Goal: Find specific page/section: Find specific page/section

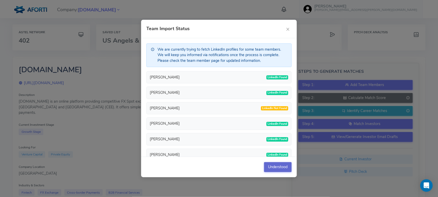
click at [269, 168] on button "Understood" at bounding box center [278, 167] width 28 height 10
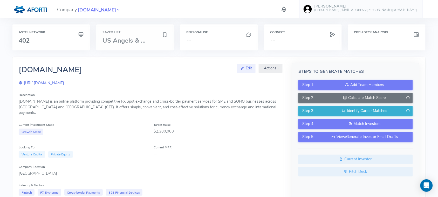
click at [135, 42] on span "US Angels & ..." at bounding box center [123, 40] width 43 height 8
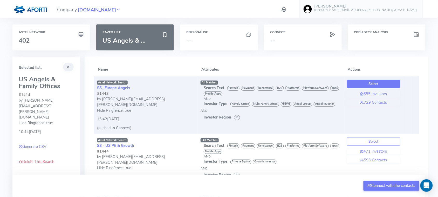
click at [370, 86] on button "Select" at bounding box center [373, 84] width 53 height 8
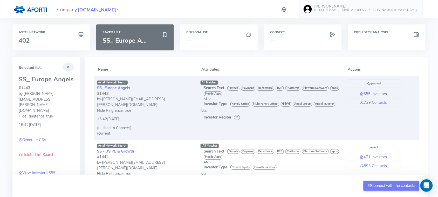
click at [371, 93] on link "655 Investors" at bounding box center [373, 94] width 53 height 6
